Goal: Information Seeking & Learning: Learn about a topic

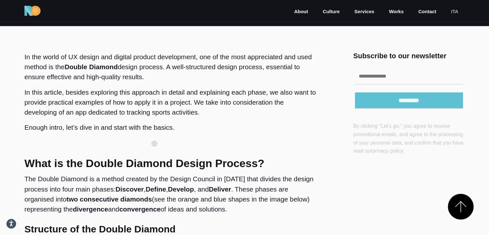
click at [154, 143] on p at bounding box center [171, 142] width 294 height 10
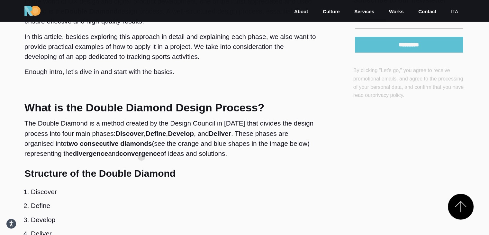
scroll to position [208, 0]
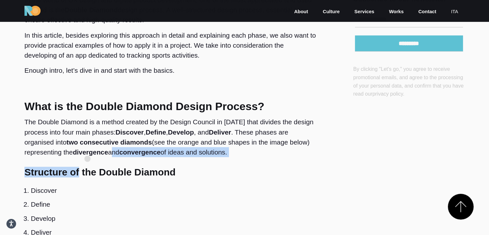
drag, startPoint x: 111, startPoint y: 154, endPoint x: 85, endPoint y: 159, distance: 26.5
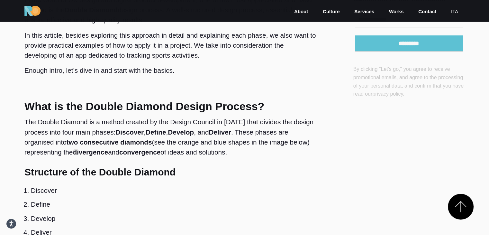
click at [76, 152] on strong "divergence" at bounding box center [90, 151] width 35 height 7
drag, startPoint x: 76, startPoint y: 153, endPoint x: 109, endPoint y: 154, distance: 32.8
click at [108, 154] on strong "divergence" at bounding box center [90, 151] width 35 height 7
copy strong "divergence"
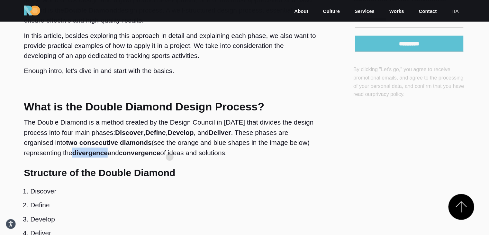
scroll to position [208, 0]
click at [166, 155] on p "The Double Diamond is a method created by the Design Council in [DATE] that div…" at bounding box center [171, 137] width 294 height 40
click at [178, 154] on p "The Double Diamond is a method created by the Design Council in [DATE] that div…" at bounding box center [171, 137] width 294 height 40
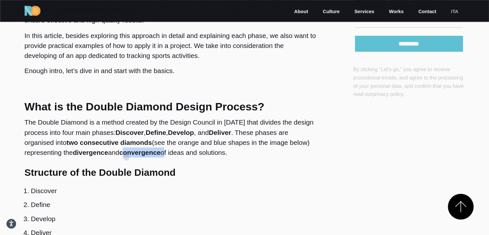
drag, startPoint x: 169, startPoint y: 155, endPoint x: 130, endPoint y: 156, distance: 38.6
click at [127, 157] on p "The Double Diamond is a method created by the Design Council in [DATE] that div…" at bounding box center [171, 137] width 294 height 40
click at [130, 155] on strong "convergence" at bounding box center [139, 152] width 41 height 7
click at [128, 154] on strong "convergence" at bounding box center [139, 152] width 41 height 7
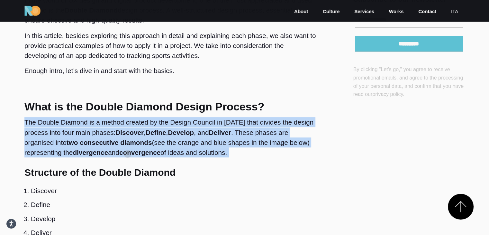
click at [128, 154] on strong "convergence" at bounding box center [139, 152] width 41 height 7
click at [128, 153] on strong "convergence" at bounding box center [139, 152] width 41 height 7
click at [129, 153] on strong "convergence" at bounding box center [139, 152] width 41 height 7
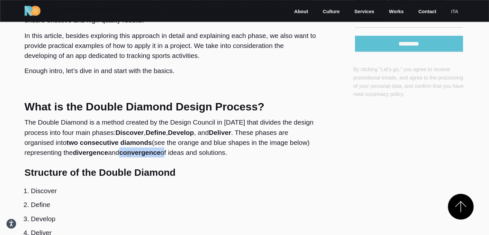
click at [129, 153] on strong "convergence" at bounding box center [139, 152] width 41 height 7
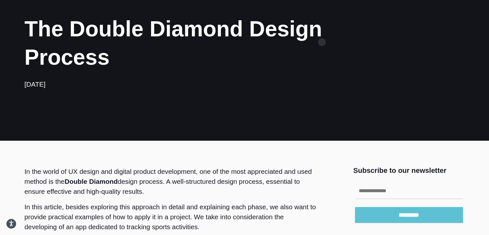
scroll to position [0, 0]
